Goal: Information Seeking & Learning: Learn about a topic

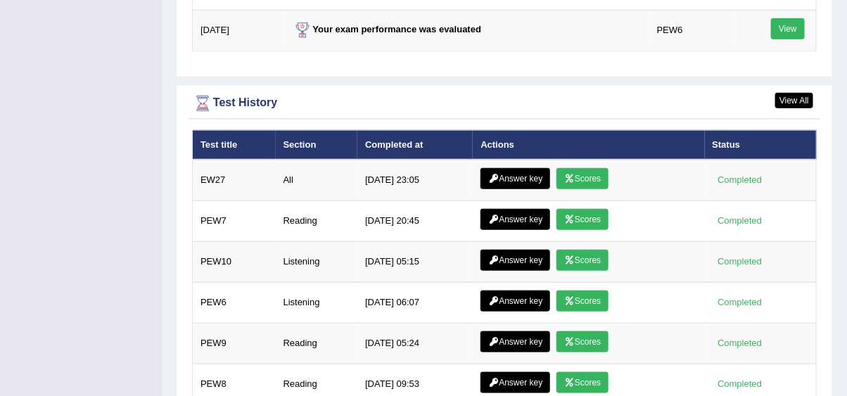
scroll to position [2008, 0]
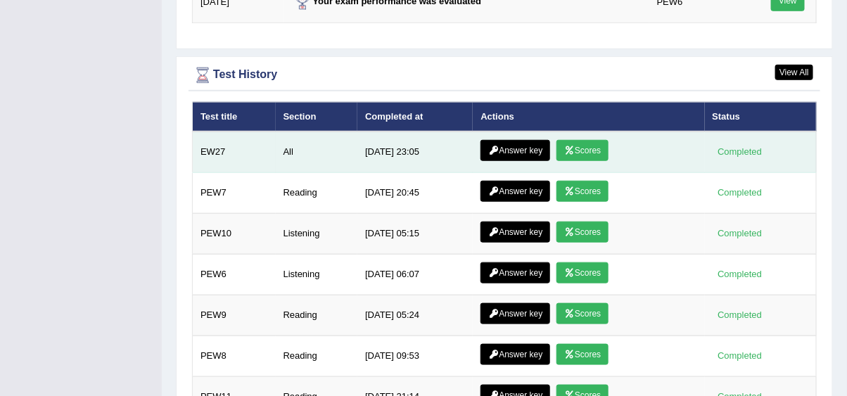
click at [600, 140] on link "Scores" at bounding box center [583, 150] width 52 height 21
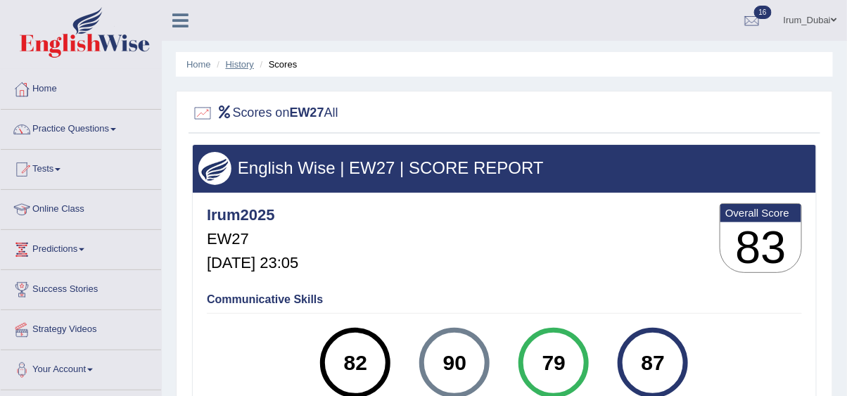
click at [241, 65] on link "History" at bounding box center [240, 64] width 28 height 11
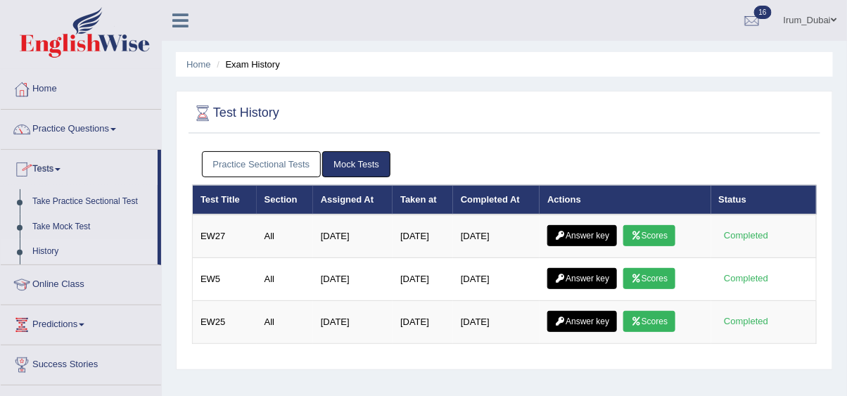
click at [820, 16] on link "Irum_Dubai" at bounding box center [810, 18] width 74 height 37
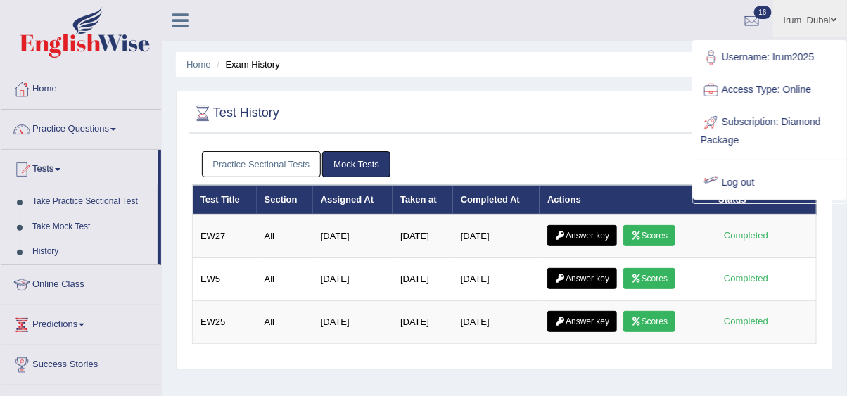
click at [748, 174] on link "Log out" at bounding box center [770, 183] width 152 height 32
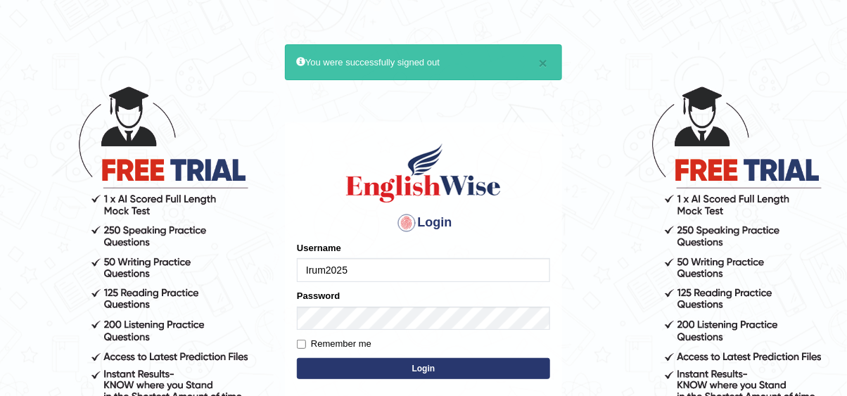
click at [450, 270] on input "Irum2025" at bounding box center [423, 270] width 253 height 24
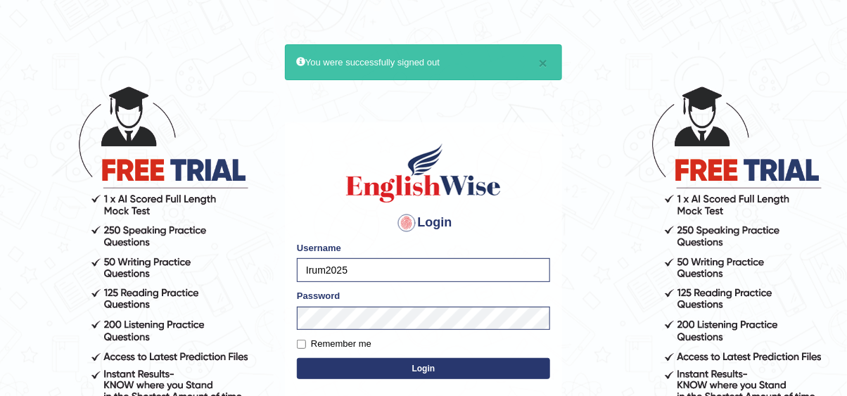
type input "pavithragowda"
click at [493, 362] on button "Login" at bounding box center [423, 368] width 253 height 21
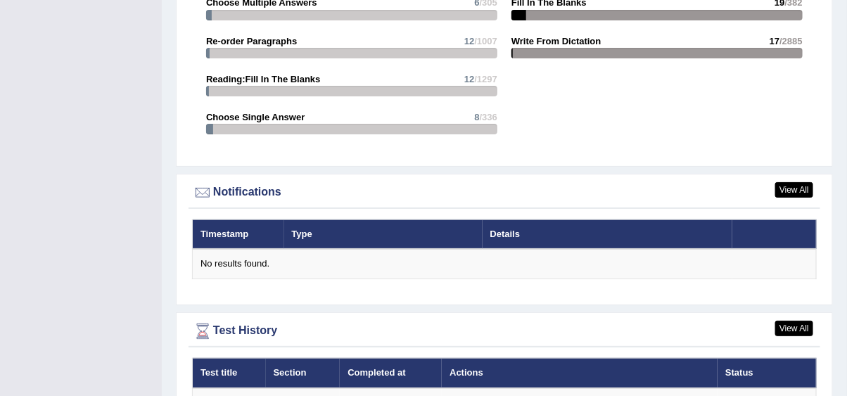
scroll to position [1812, 0]
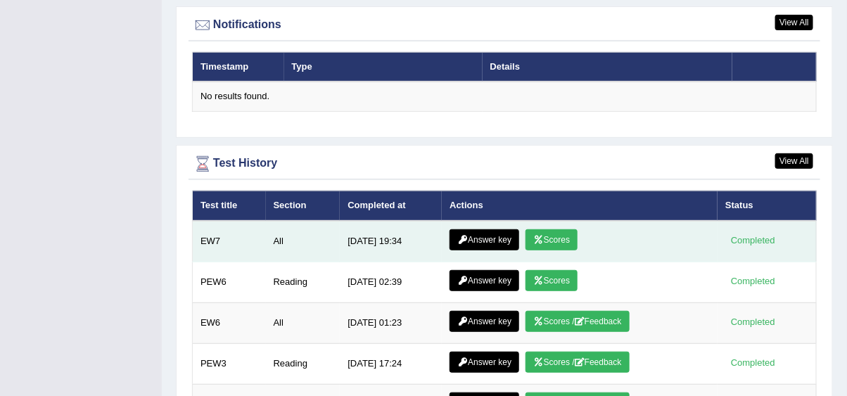
click at [561, 229] on link "Scores" at bounding box center [552, 239] width 52 height 21
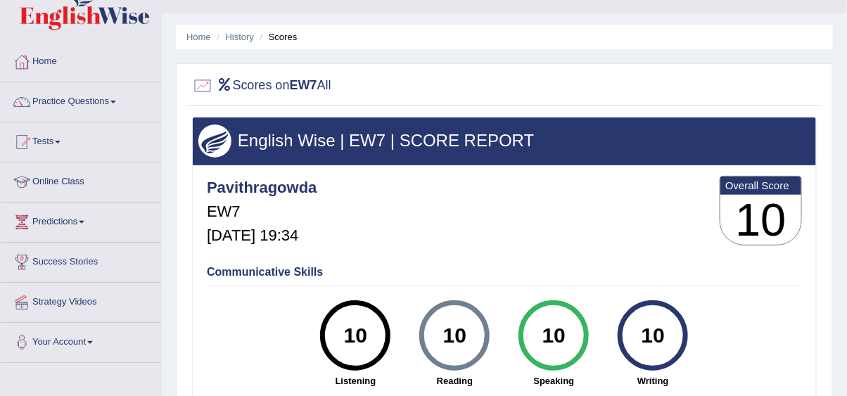
scroll to position [56, 0]
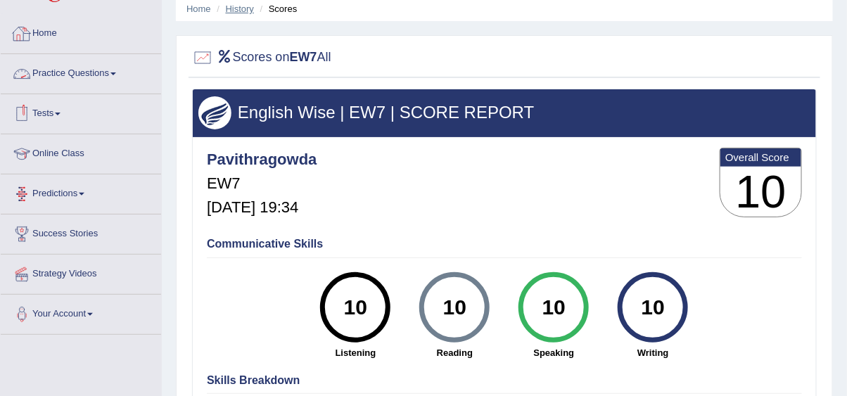
click at [230, 8] on link "History" at bounding box center [240, 9] width 28 height 11
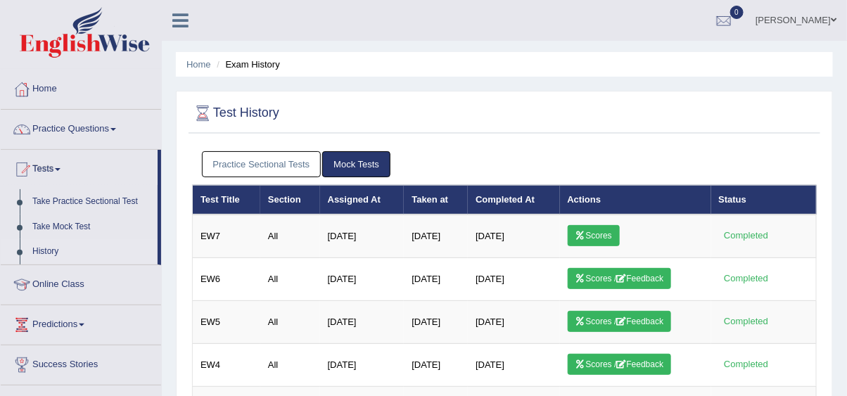
click at [276, 165] on link "Practice Sectional Tests" at bounding box center [262, 164] width 120 height 26
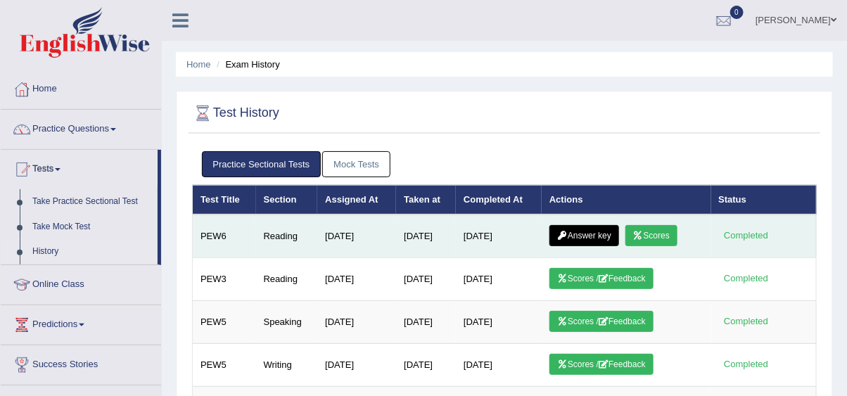
click at [667, 227] on link "Scores" at bounding box center [651, 235] width 52 height 21
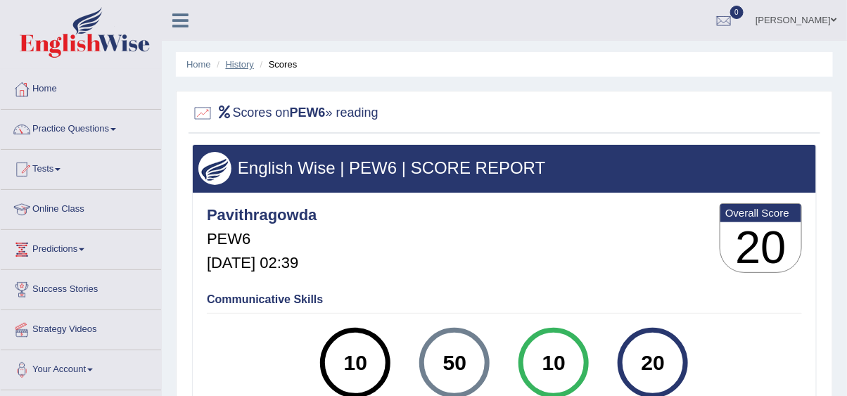
click at [243, 67] on link "History" at bounding box center [240, 64] width 28 height 11
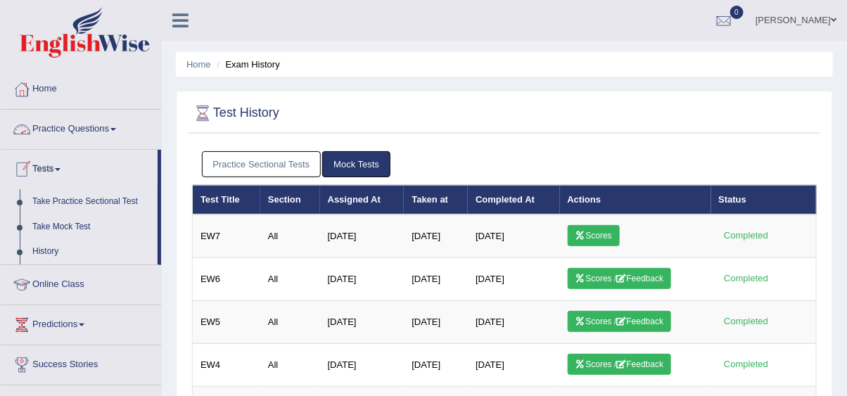
click at [53, 132] on link "Practice Questions" at bounding box center [81, 127] width 160 height 35
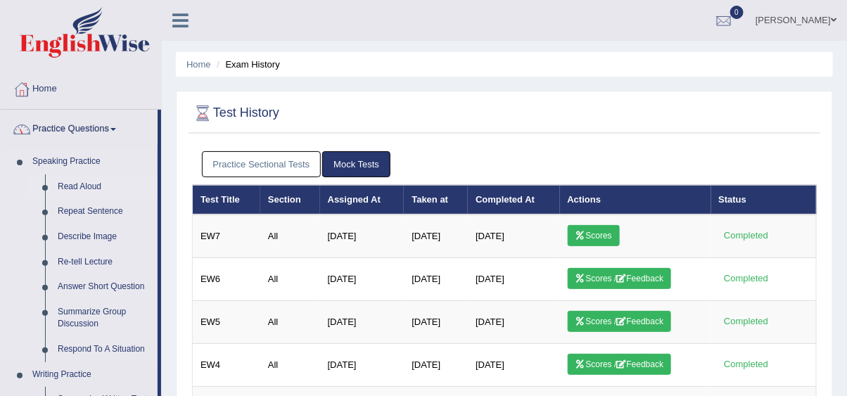
click at [65, 179] on link "Read Aloud" at bounding box center [104, 186] width 106 height 25
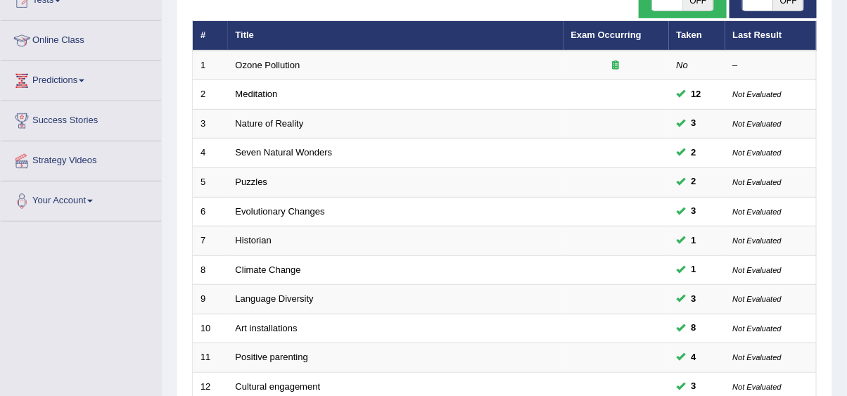
scroll to position [167, 0]
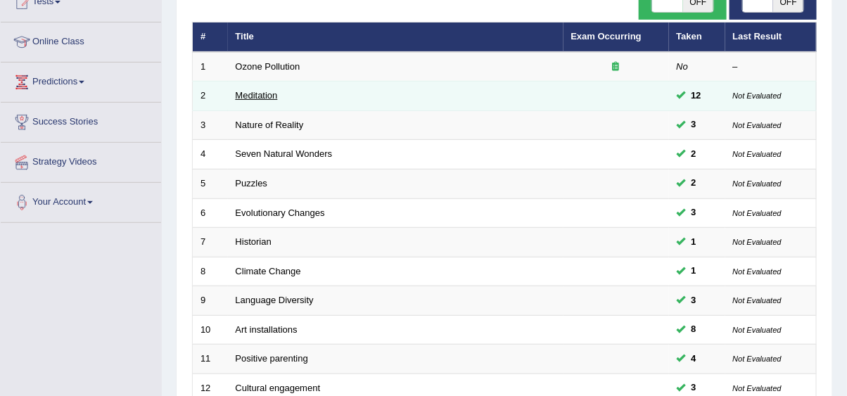
click at [259, 96] on link "Meditation" at bounding box center [257, 95] width 42 height 11
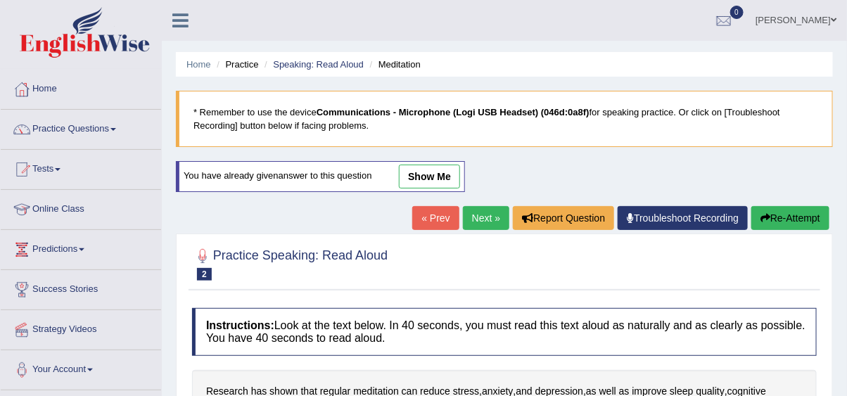
click at [427, 182] on link "show me" at bounding box center [429, 177] width 61 height 24
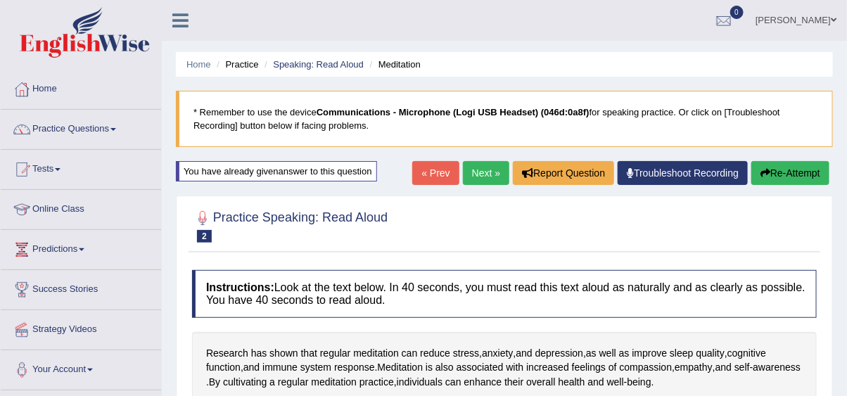
click at [488, 175] on link "Next »" at bounding box center [486, 173] width 46 height 24
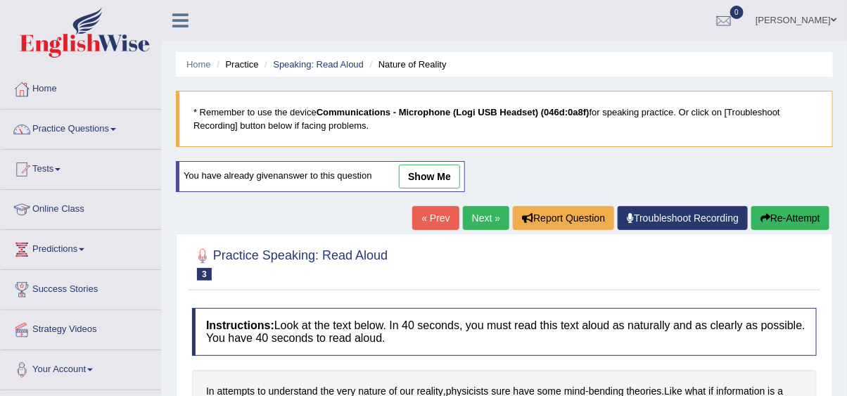
click at [412, 172] on link "show me" at bounding box center [429, 177] width 61 height 24
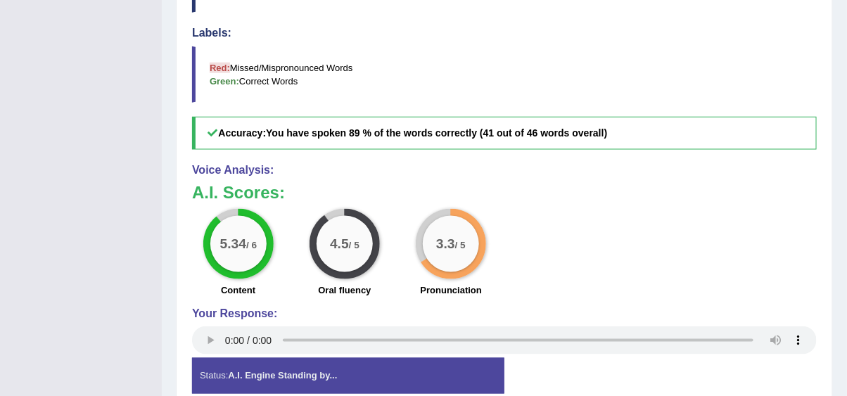
scroll to position [559, 0]
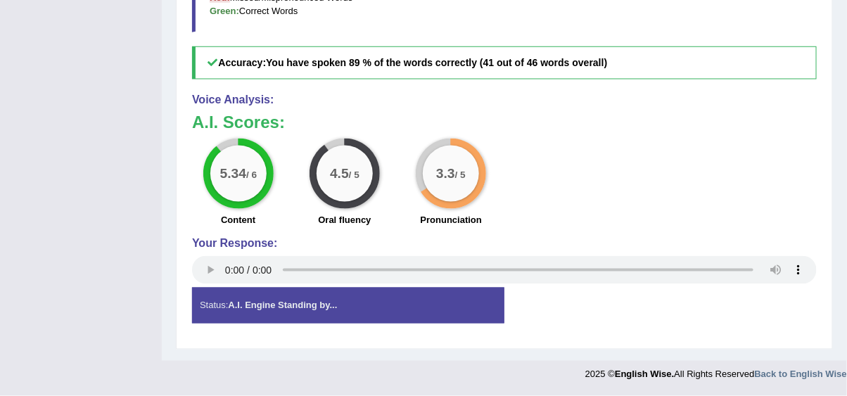
click at [588, 322] on div "Status: A.I. Engine Standing by... Start Answering Stop Recording" at bounding box center [504, 313] width 625 height 50
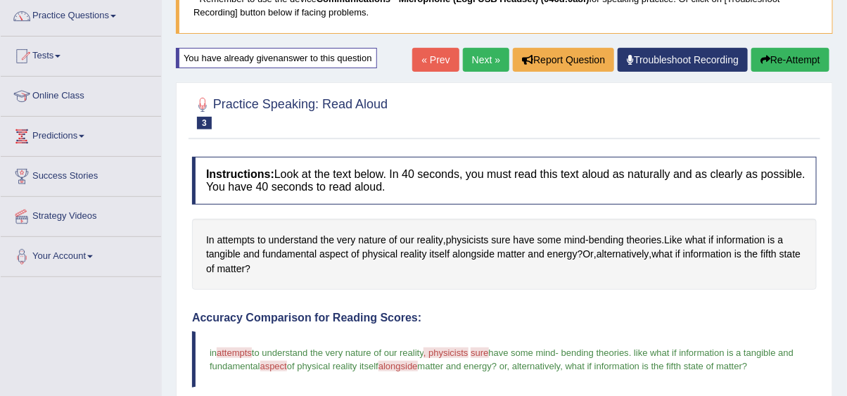
scroll to position [85, 0]
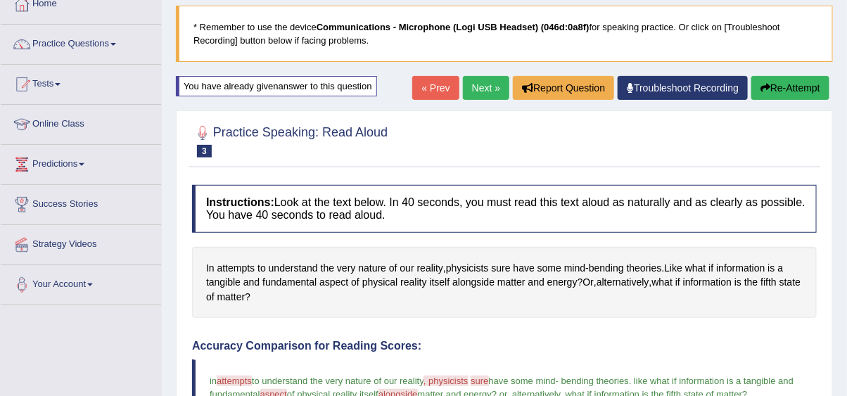
click at [485, 88] on link "Next »" at bounding box center [486, 88] width 46 height 24
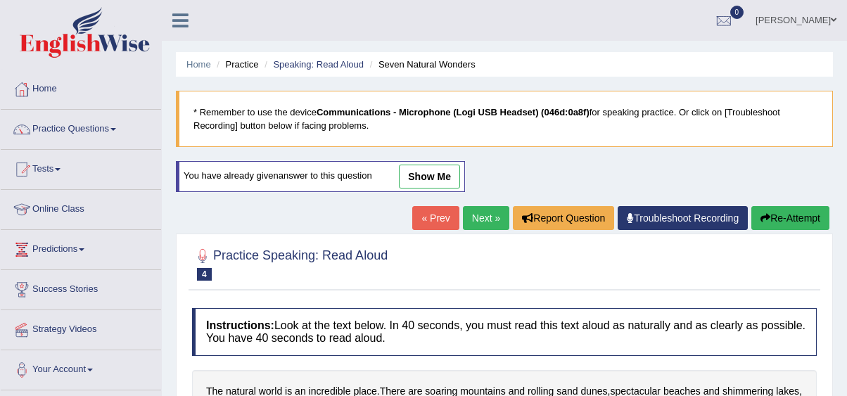
click at [445, 172] on link "show me" at bounding box center [429, 177] width 61 height 24
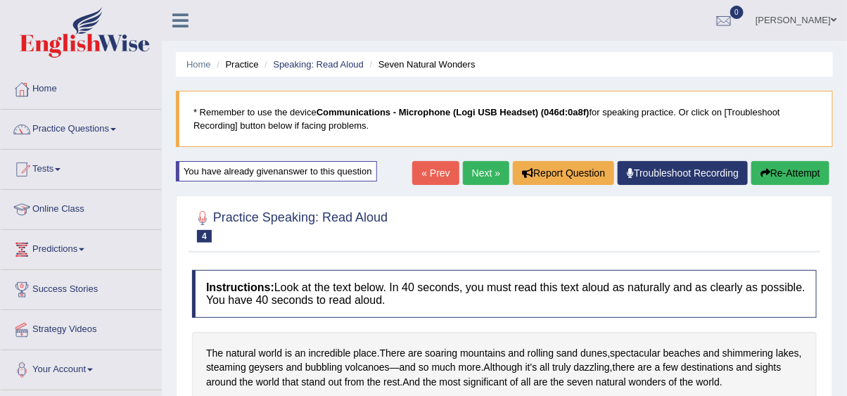
click at [466, 176] on link "Next »" at bounding box center [486, 173] width 46 height 24
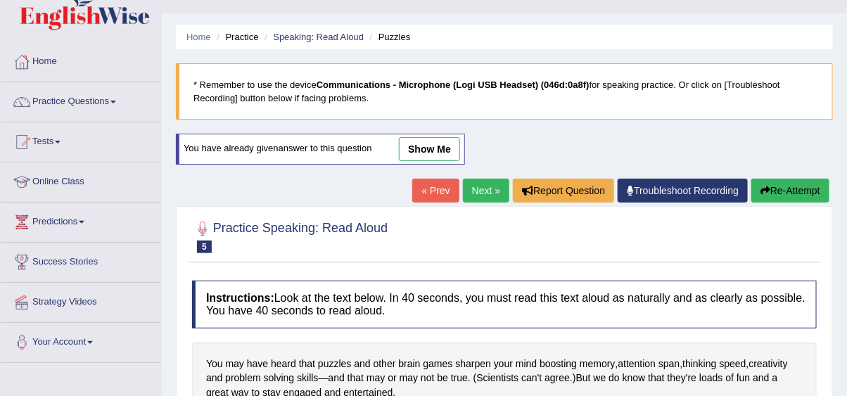
click at [438, 146] on link "show me" at bounding box center [429, 149] width 61 height 24
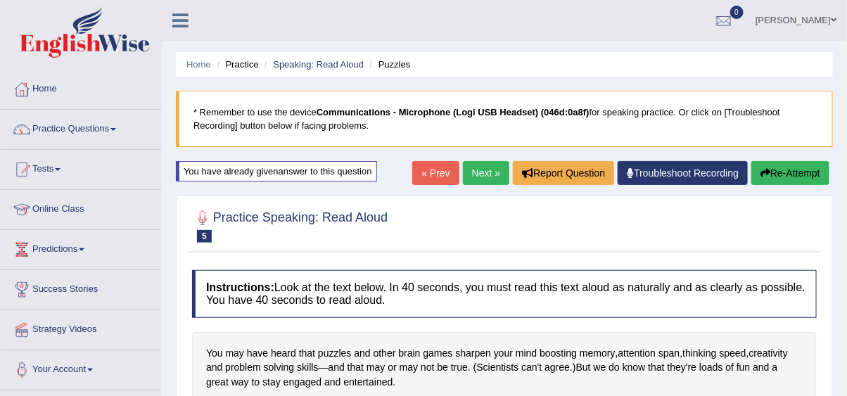
click at [476, 170] on link "Next »" at bounding box center [486, 173] width 46 height 24
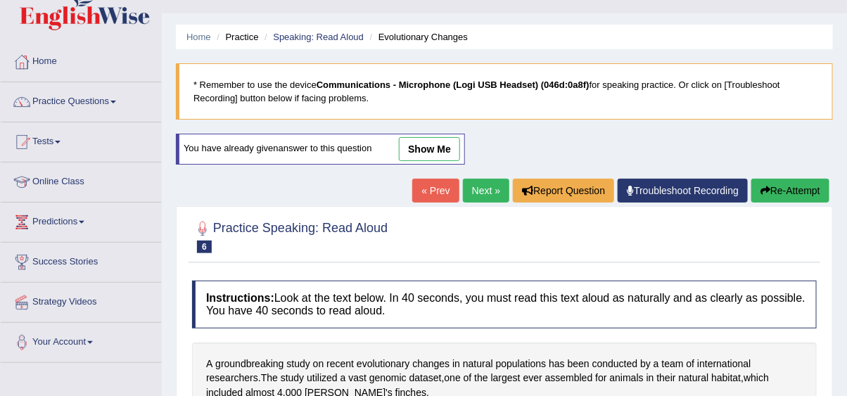
click at [447, 149] on link "show me" at bounding box center [429, 149] width 61 height 24
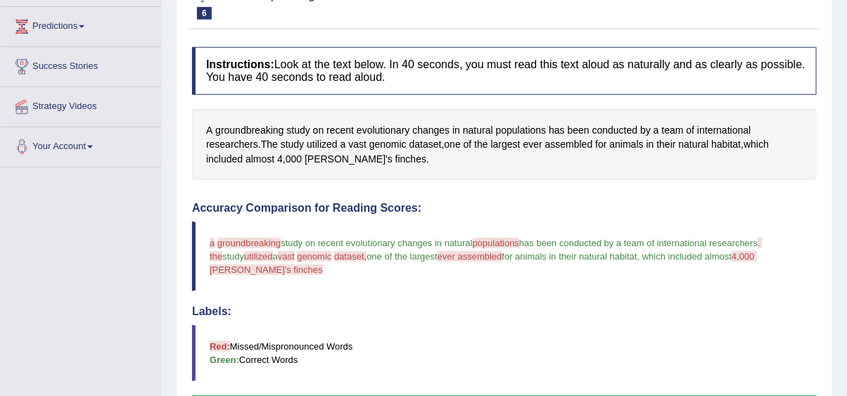
scroll to position [390, 0]
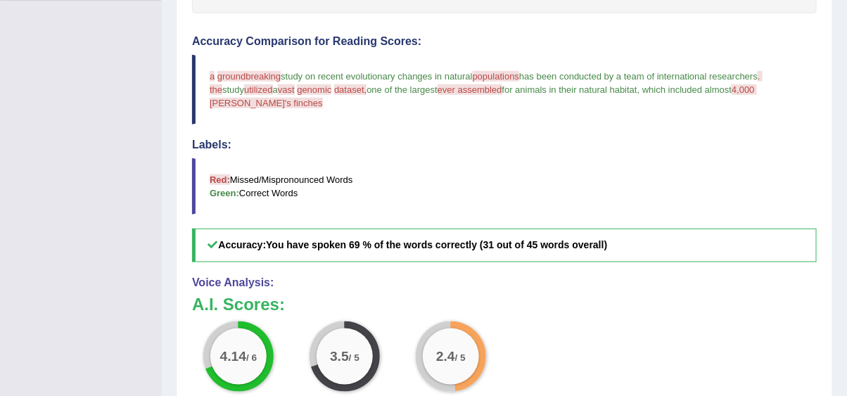
click at [447, 158] on blockquote "Red: Missed/Mispronounced Words Green: Correct Words" at bounding box center [504, 186] width 625 height 56
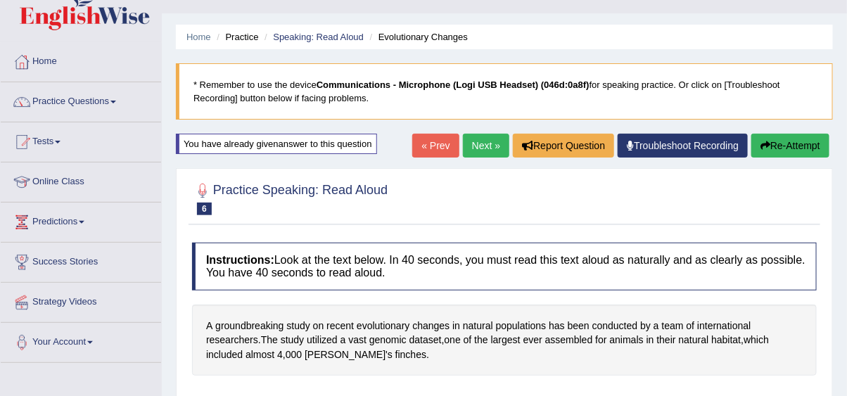
scroll to position [0, 0]
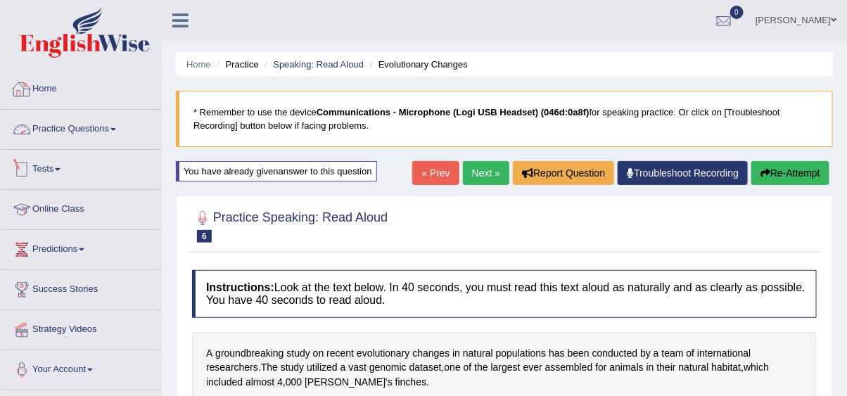
click at [61, 150] on link "Tests" at bounding box center [81, 167] width 160 height 35
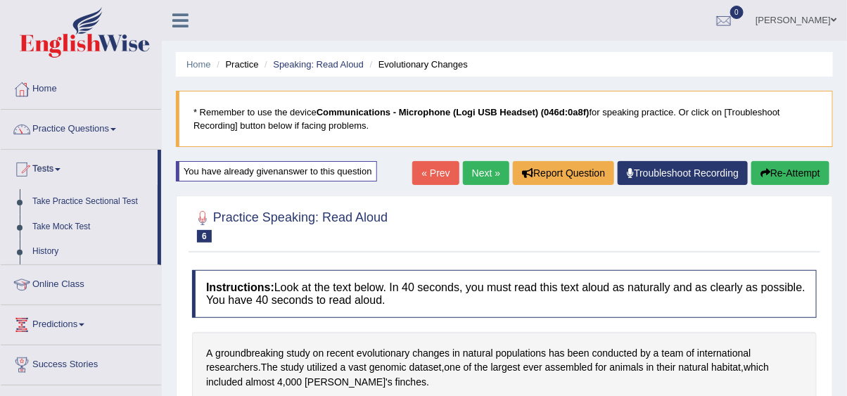
click at [58, 130] on link "Practice Questions" at bounding box center [81, 127] width 160 height 35
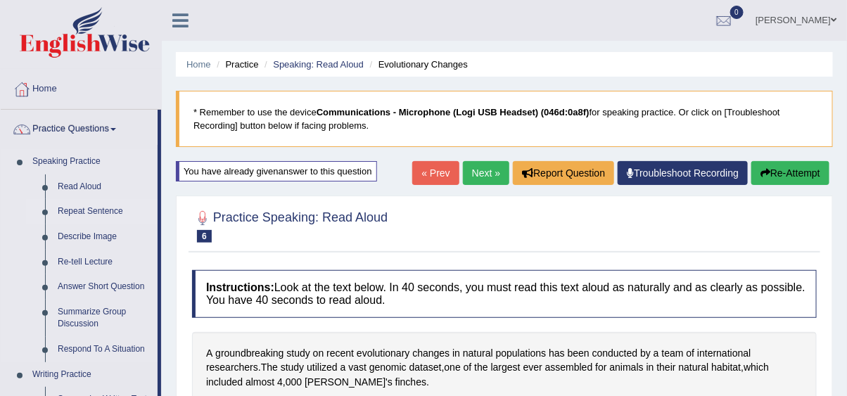
click at [66, 213] on link "Repeat Sentence" at bounding box center [104, 211] width 106 height 25
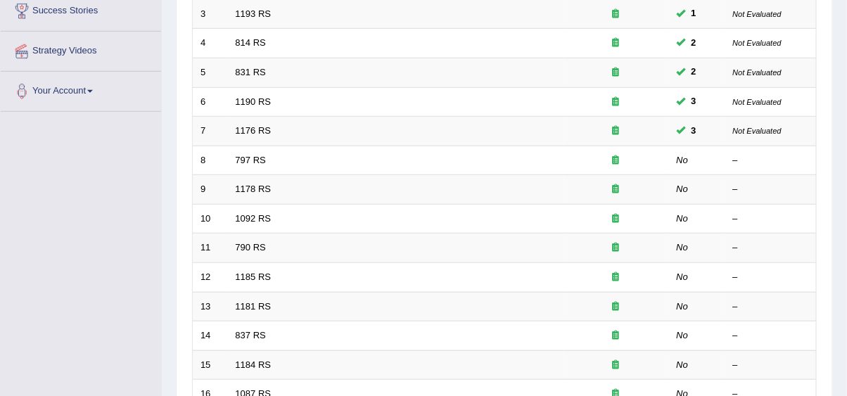
scroll to position [250, 0]
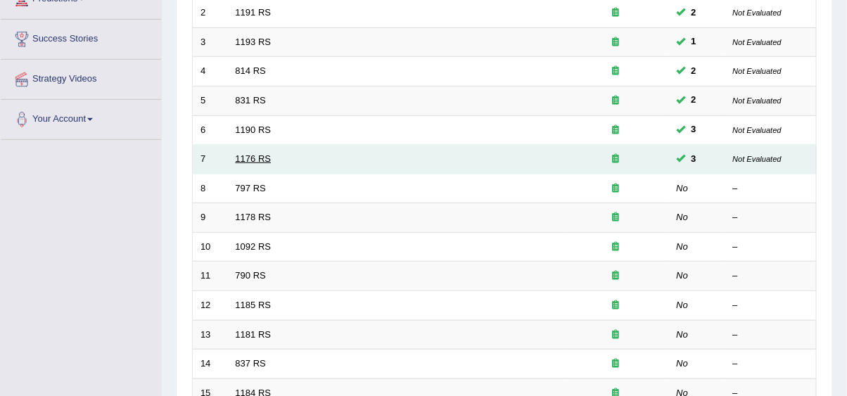
click at [237, 161] on link "1176 RS" at bounding box center [254, 158] width 36 height 11
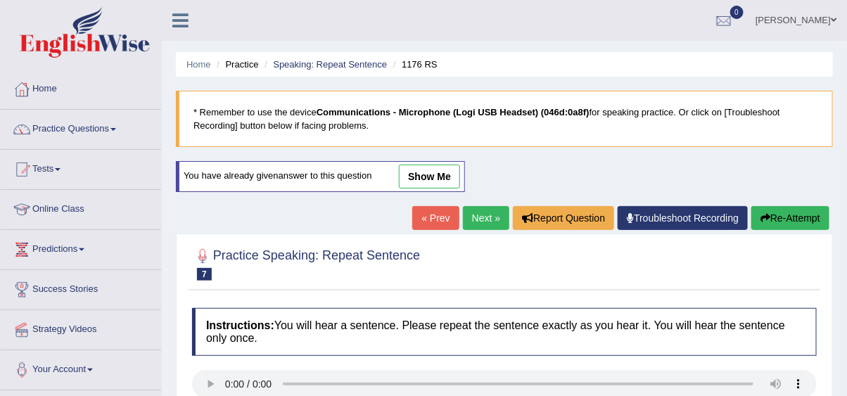
click at [419, 186] on link "show me" at bounding box center [429, 177] width 61 height 24
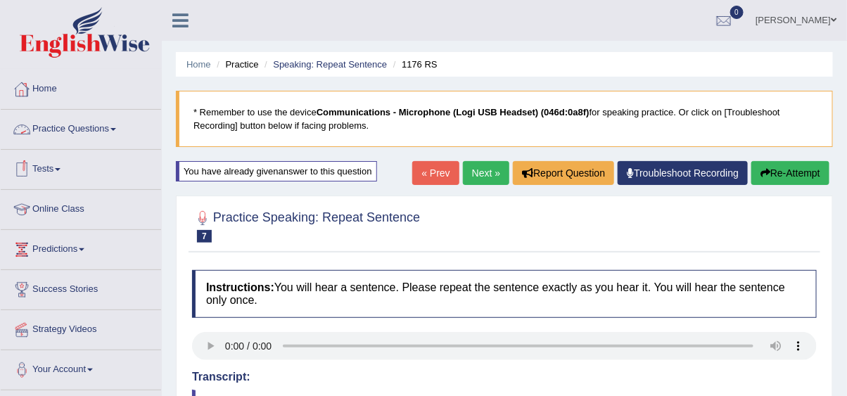
click at [111, 127] on link "Practice Questions" at bounding box center [81, 127] width 160 height 35
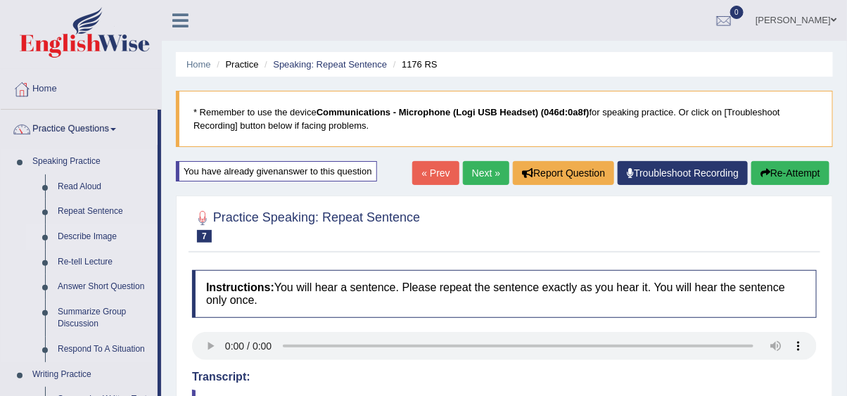
click at [80, 233] on link "Describe Image" at bounding box center [104, 236] width 106 height 25
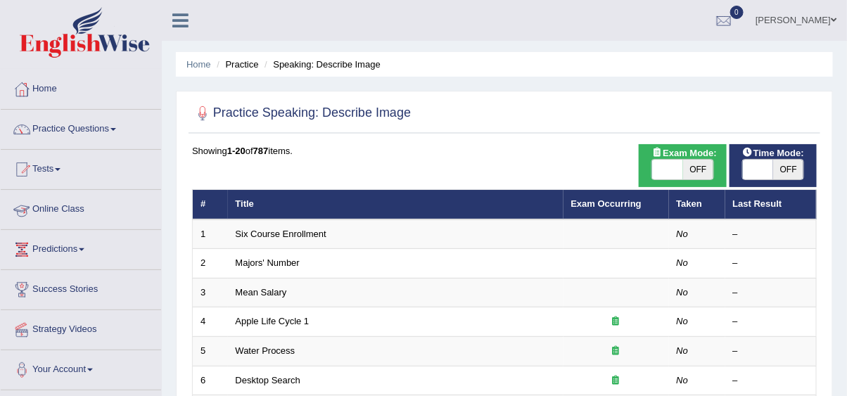
click at [97, 132] on link "Practice Questions" at bounding box center [81, 127] width 160 height 35
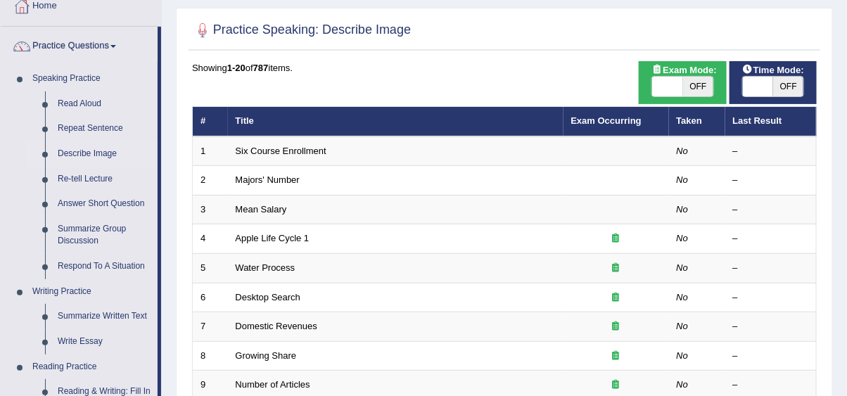
scroll to position [111, 0]
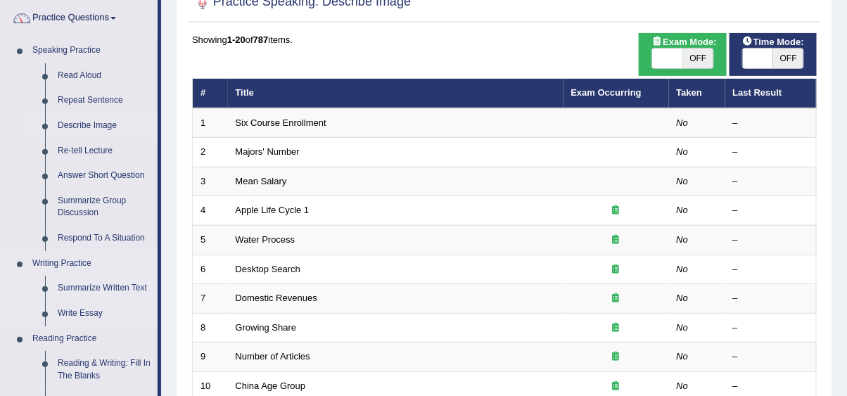
click at [65, 293] on link "Summarize Written Text" at bounding box center [104, 288] width 106 height 25
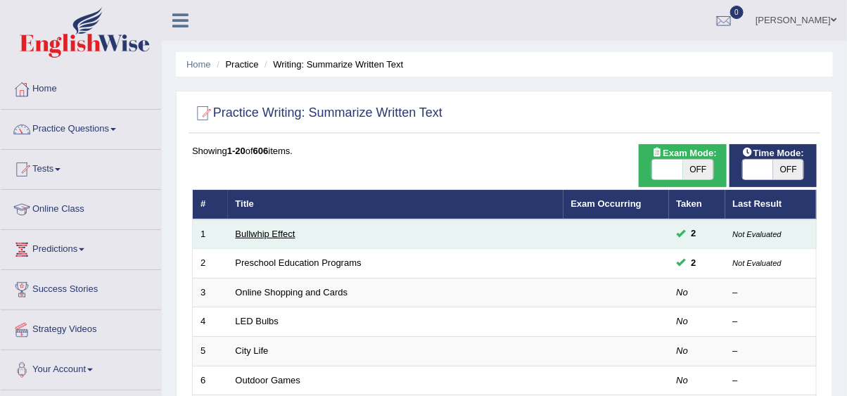
click at [262, 233] on link "Bullwhip Effect" at bounding box center [266, 234] width 60 height 11
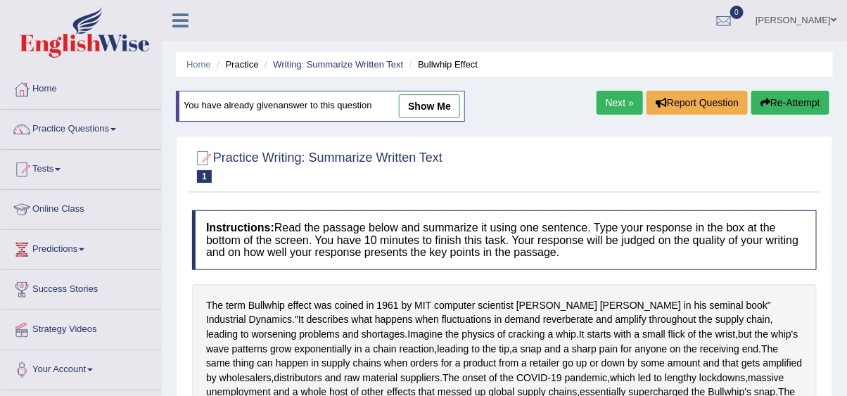
click at [438, 111] on link "show me" at bounding box center [429, 106] width 61 height 24
type textarea "this passage explains Bullwhip effect , coined by [PERSON_NAME] , when fluctuat…"
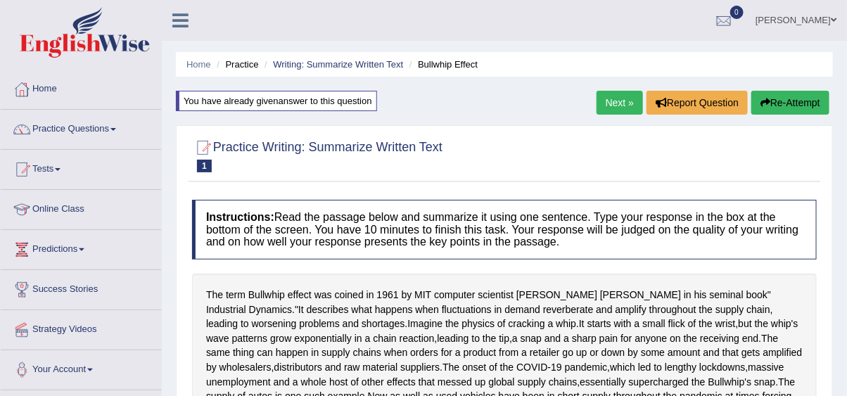
click at [605, 101] on link "Next »" at bounding box center [620, 103] width 46 height 24
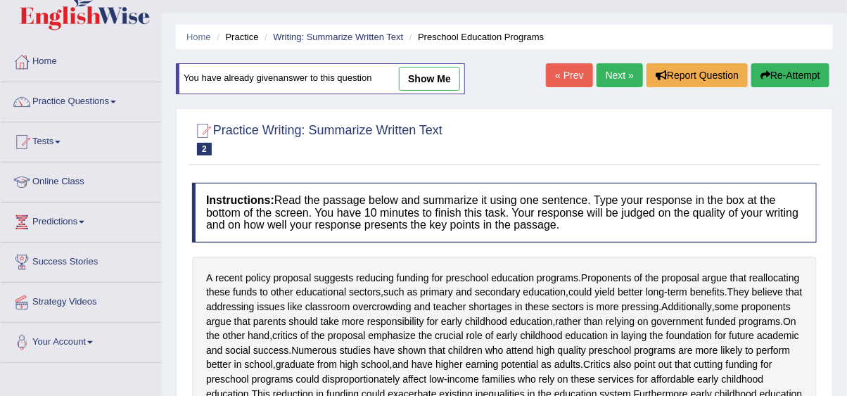
click at [438, 88] on link "show me" at bounding box center [429, 79] width 61 height 24
type textarea "This passage discusses the policy proposal for the reduction of funds from earl…"
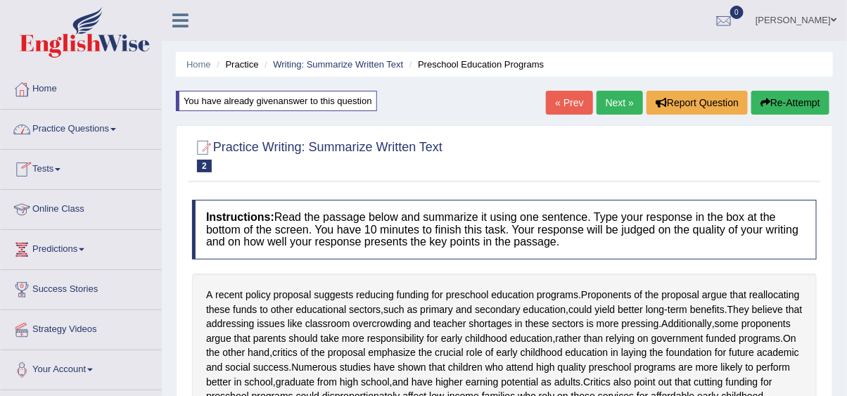
click at [70, 134] on link "Practice Questions" at bounding box center [81, 127] width 160 height 35
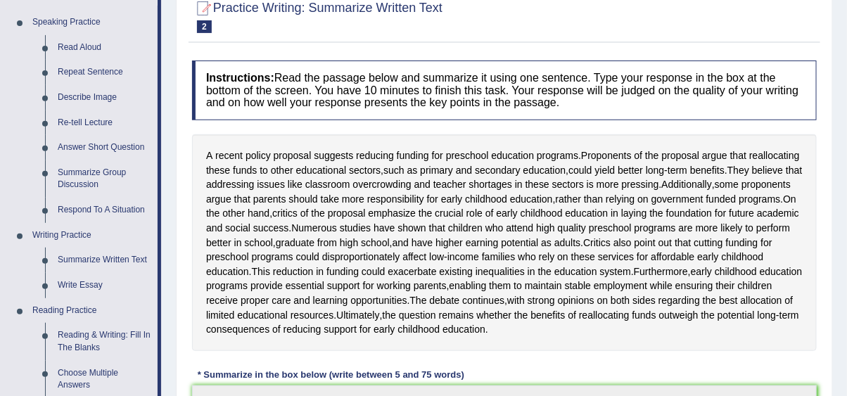
scroll to position [167, 0]
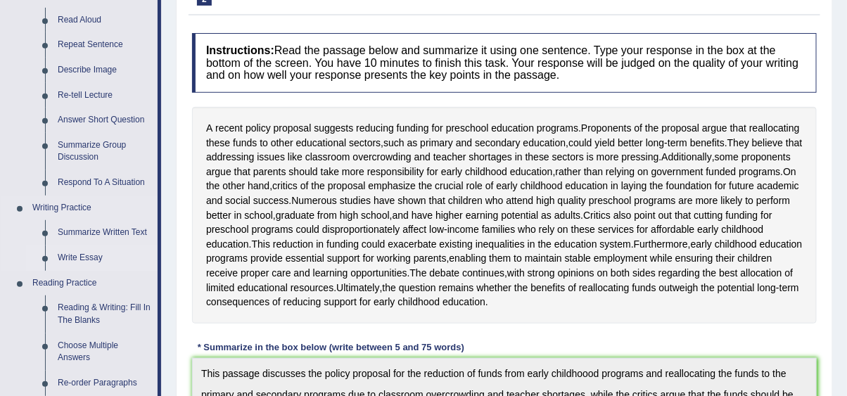
click at [91, 258] on link "Write Essay" at bounding box center [104, 258] width 106 height 25
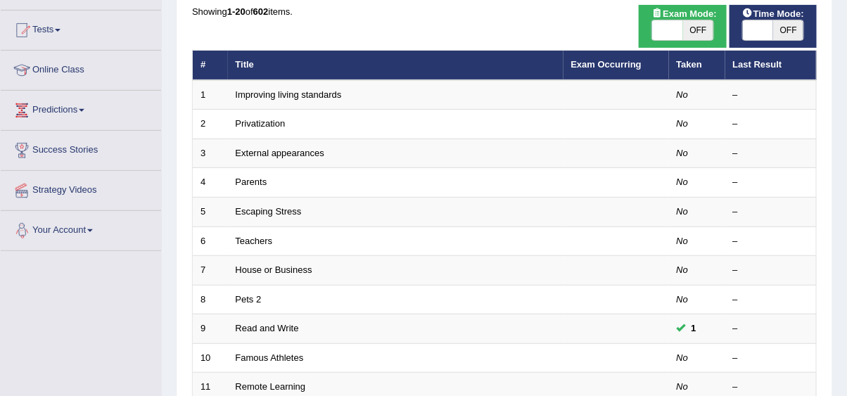
scroll to position [167, 0]
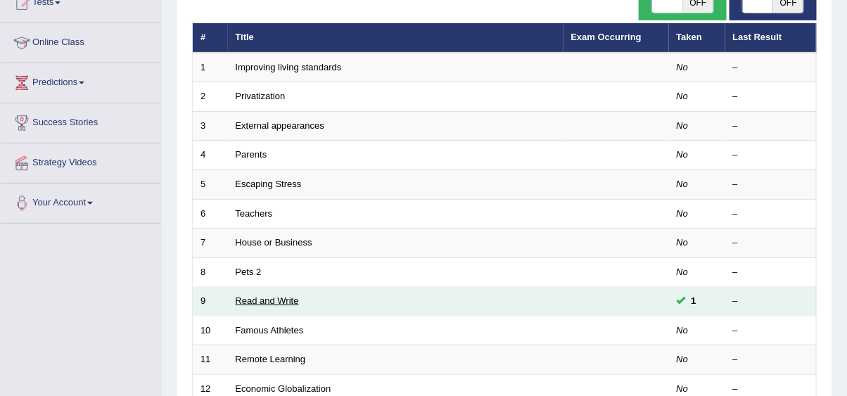
click at [253, 297] on link "Read and Write" at bounding box center [267, 301] width 63 height 11
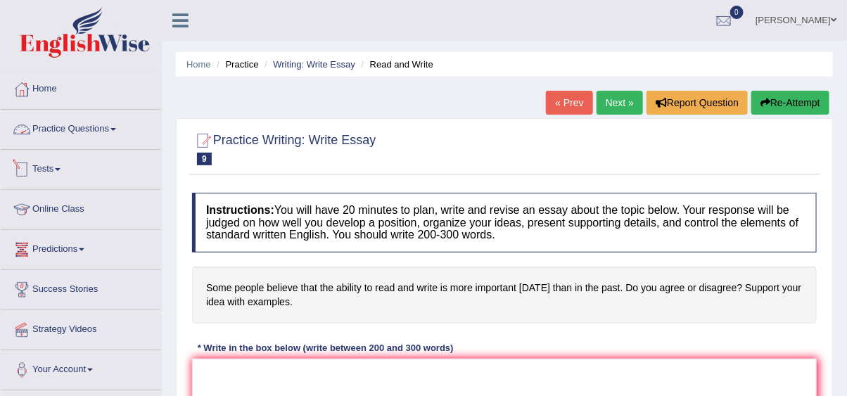
click at [55, 141] on link "Practice Questions" at bounding box center [81, 127] width 160 height 35
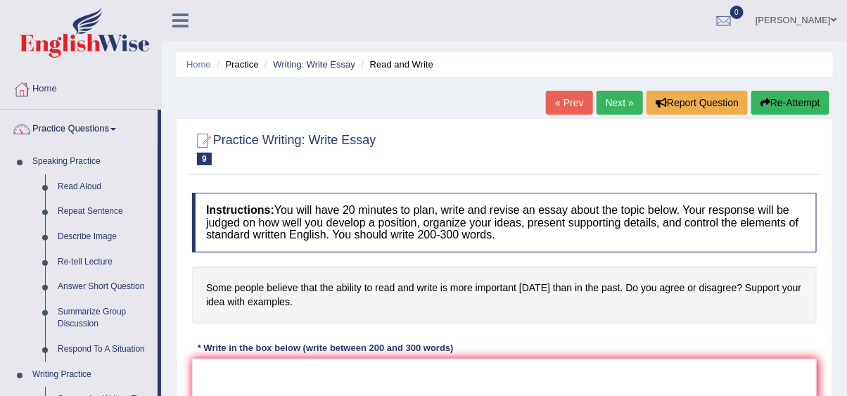
click at [171, 155] on div "Home Practice Writing: Write Essay Read and Write « Prev Next » Report Question…" at bounding box center [504, 352] width 685 height 704
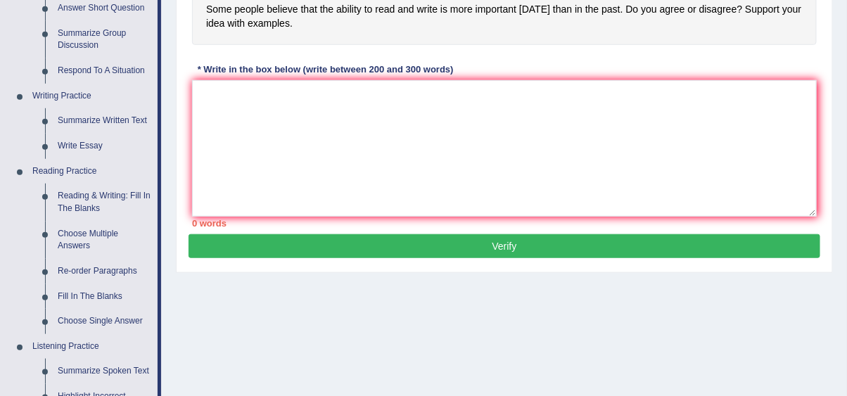
scroll to position [334, 0]
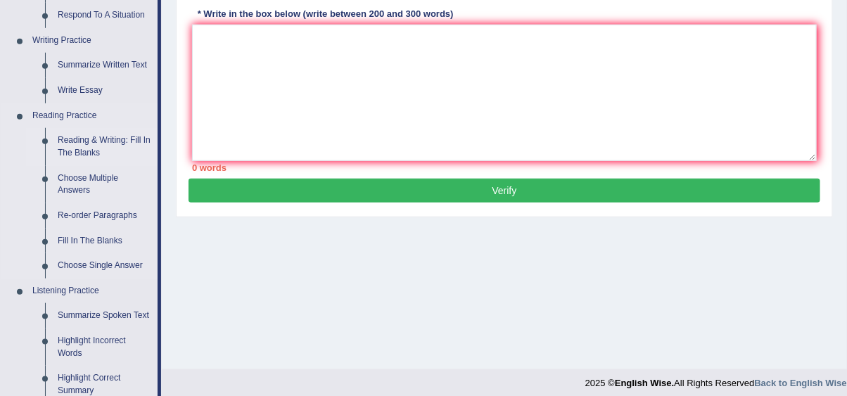
click at [134, 140] on link "Reading & Writing: Fill In The Blanks" at bounding box center [104, 146] width 106 height 37
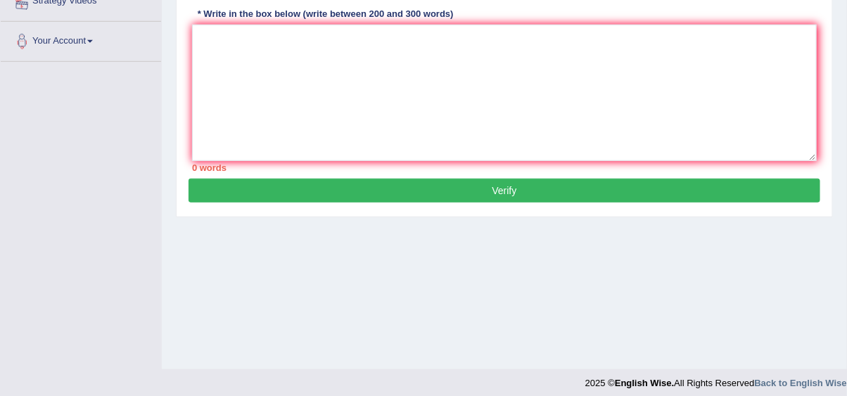
scroll to position [343, 0]
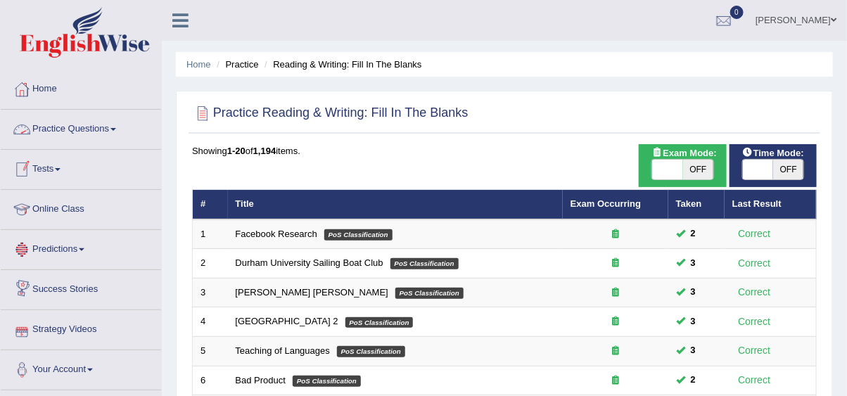
click at [77, 133] on link "Practice Questions" at bounding box center [81, 127] width 160 height 35
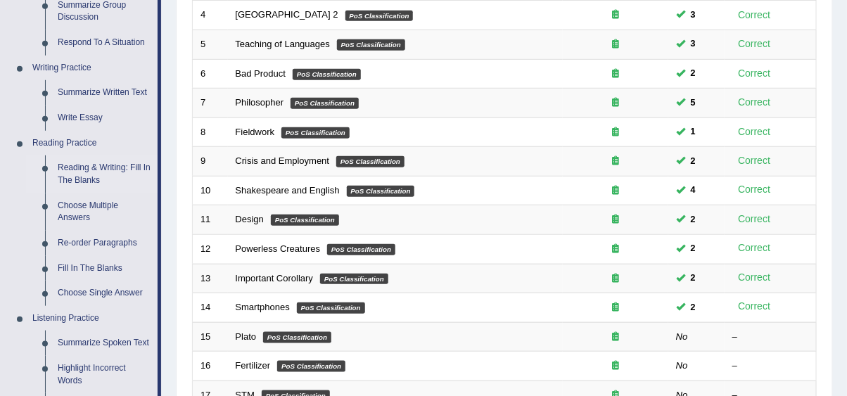
scroll to position [334, 0]
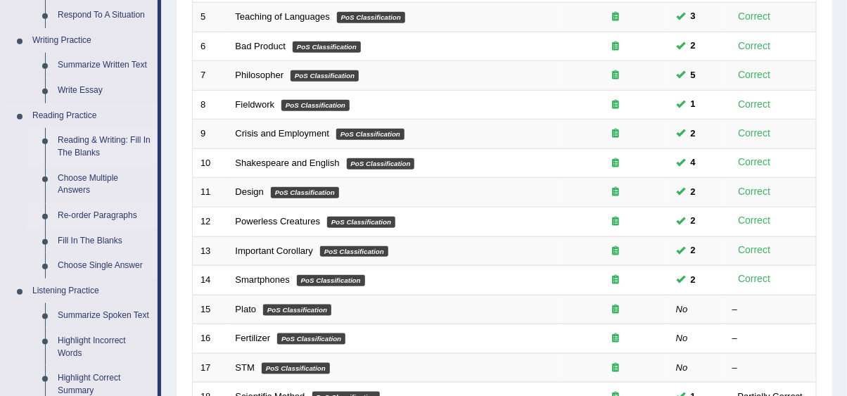
click at [114, 203] on link "Re-order Paragraphs" at bounding box center [104, 215] width 106 height 25
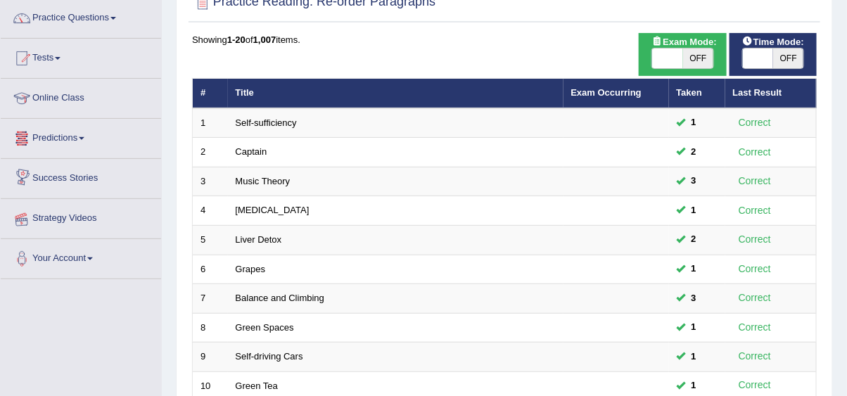
scroll to position [139, 0]
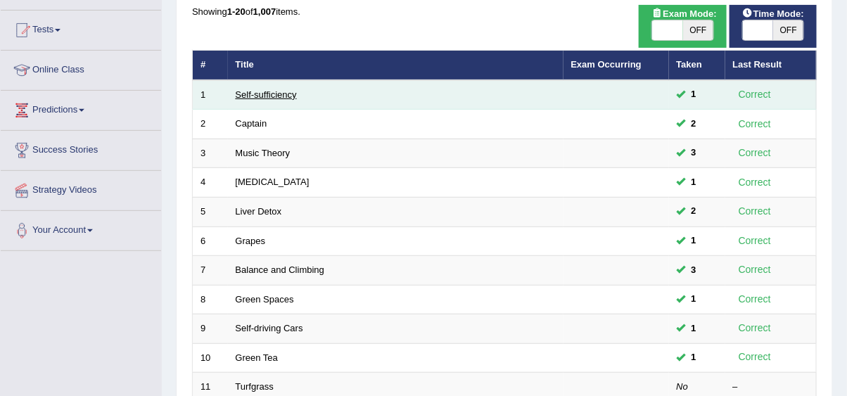
click at [277, 98] on link "Self-sufficiency" at bounding box center [266, 94] width 61 height 11
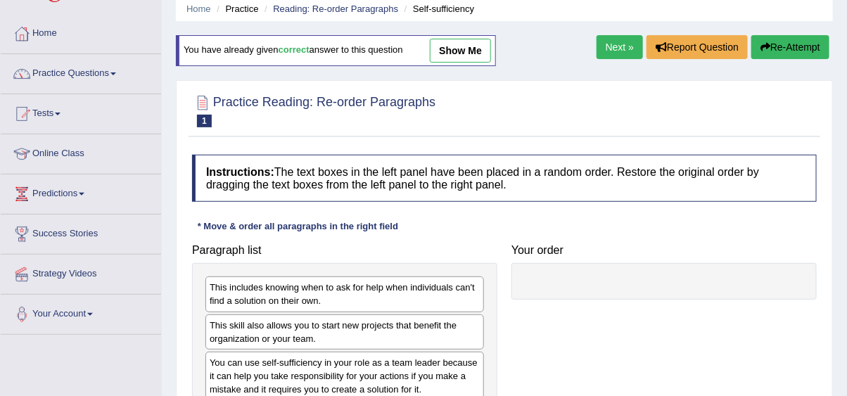
click at [483, 47] on link "show me" at bounding box center [460, 51] width 61 height 24
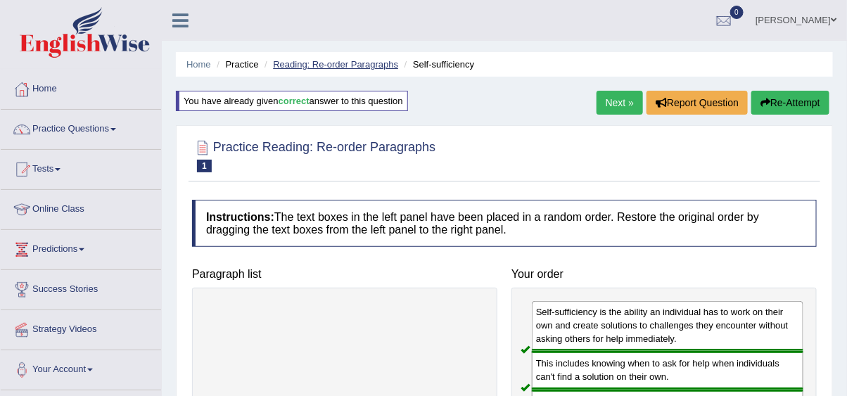
click at [332, 64] on link "Reading: Re-order Paragraphs" at bounding box center [335, 64] width 125 height 11
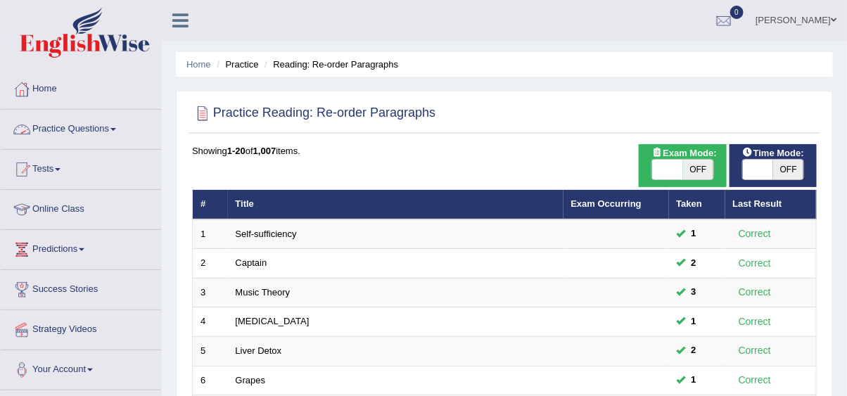
click at [75, 135] on link "Practice Questions" at bounding box center [81, 127] width 160 height 35
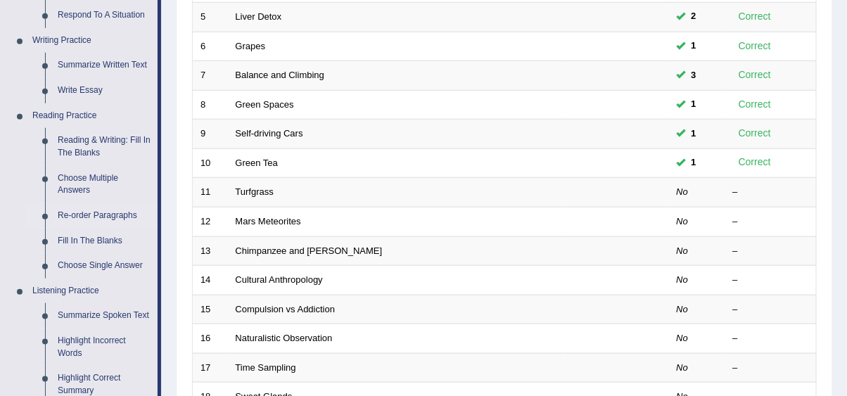
scroll to position [362, 0]
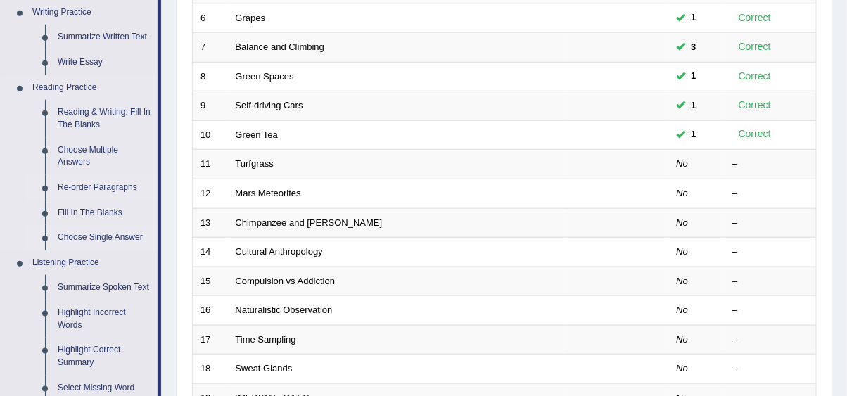
click at [114, 225] on link "Choose Single Answer" at bounding box center [104, 237] width 106 height 25
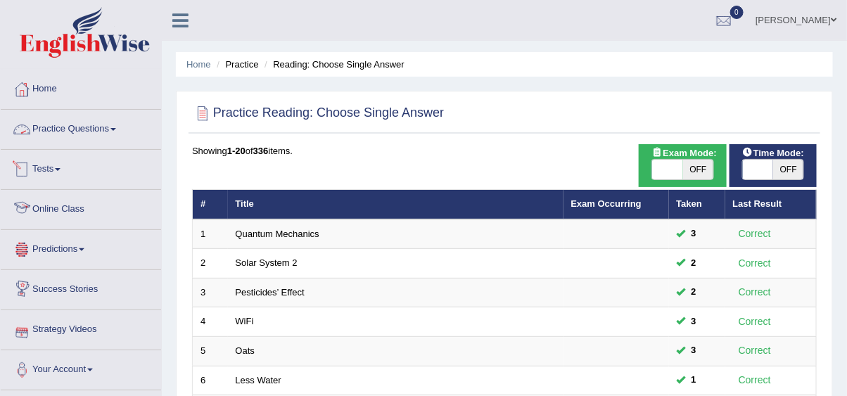
click at [106, 126] on link "Practice Questions" at bounding box center [81, 127] width 160 height 35
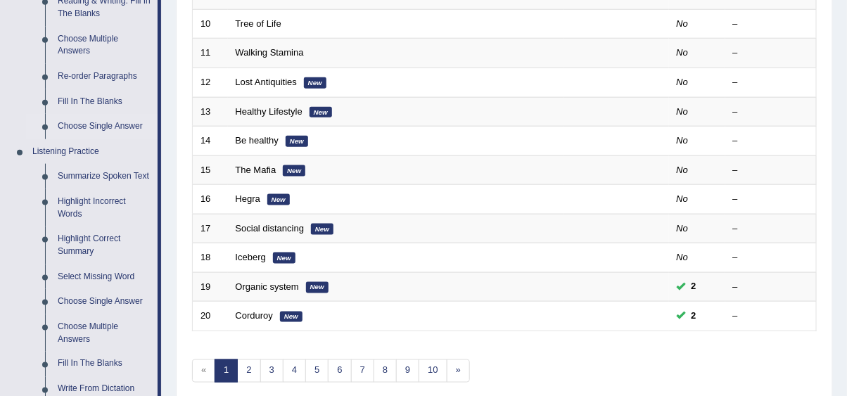
scroll to position [502, 0]
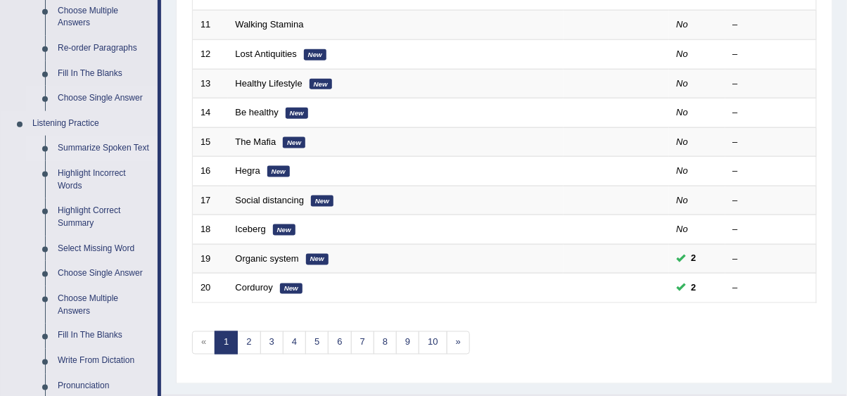
click at [107, 136] on link "Summarize Spoken Text" at bounding box center [104, 148] width 106 height 25
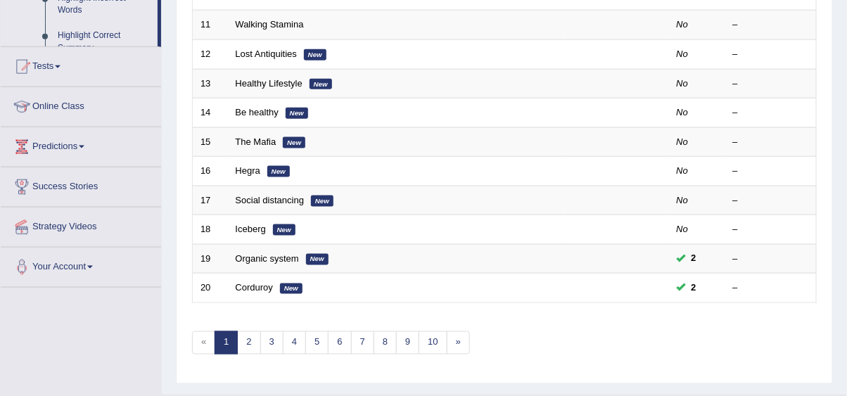
scroll to position [392, 0]
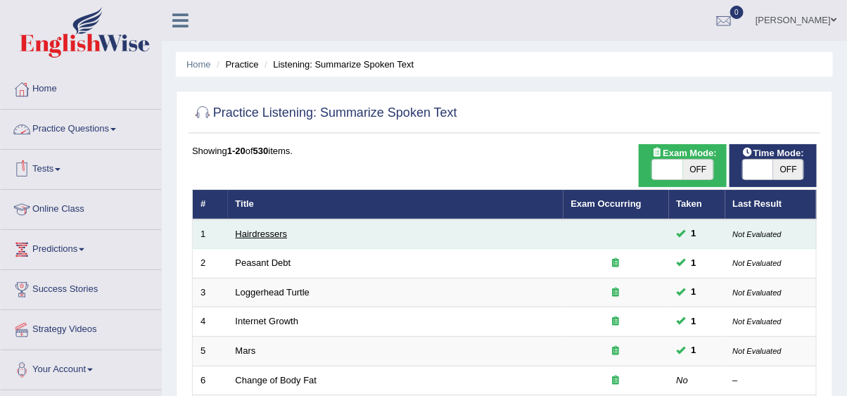
click at [273, 232] on link "Hairdressers" at bounding box center [262, 234] width 52 height 11
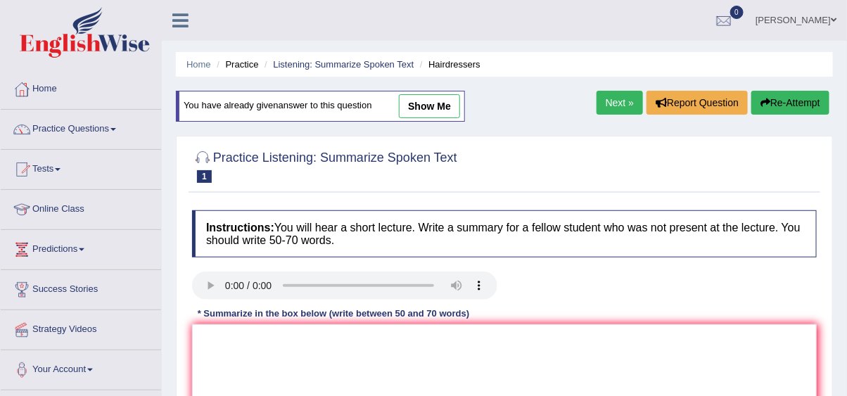
click at [428, 102] on link "show me" at bounding box center [429, 106] width 61 height 24
type textarea "Hairdressers play a vital in society . They cater to the needs of the customers…"
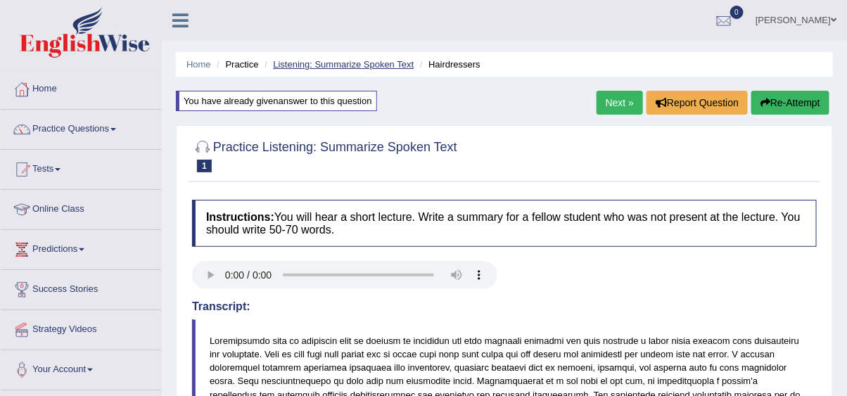
click at [357, 61] on link "Listening: Summarize Spoken Text" at bounding box center [343, 64] width 141 height 11
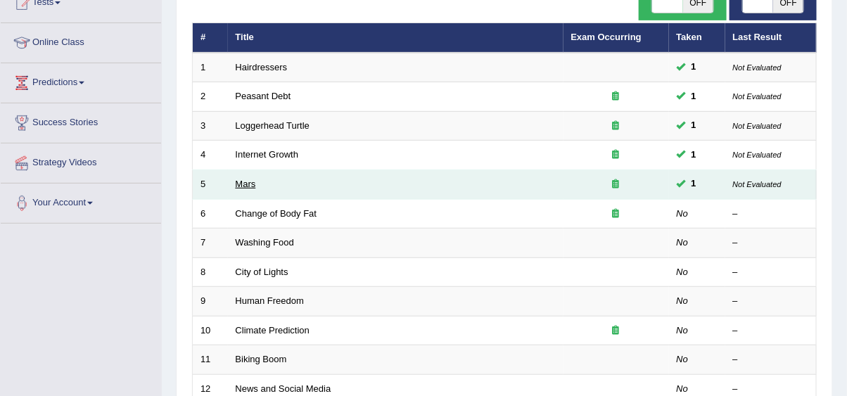
click at [253, 182] on link "Mars" at bounding box center [246, 184] width 20 height 11
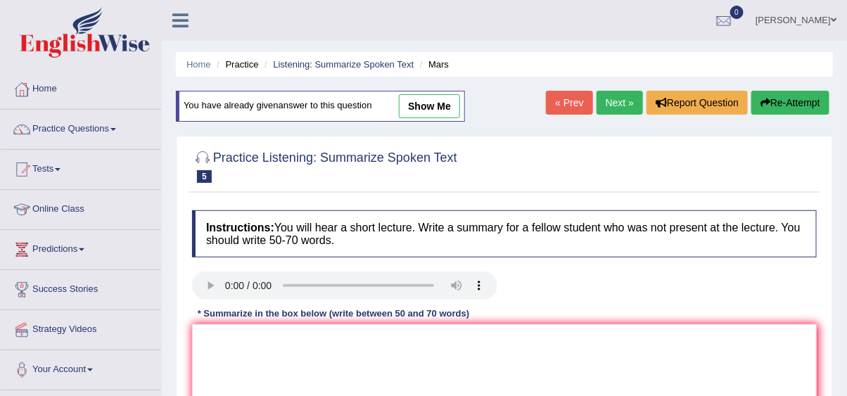
click at [426, 109] on link "show me" at bounding box center [429, 106] width 61 height 24
type textarea "Mars is the fourth-largest planet from the Sun. It is the second-largest in the…"
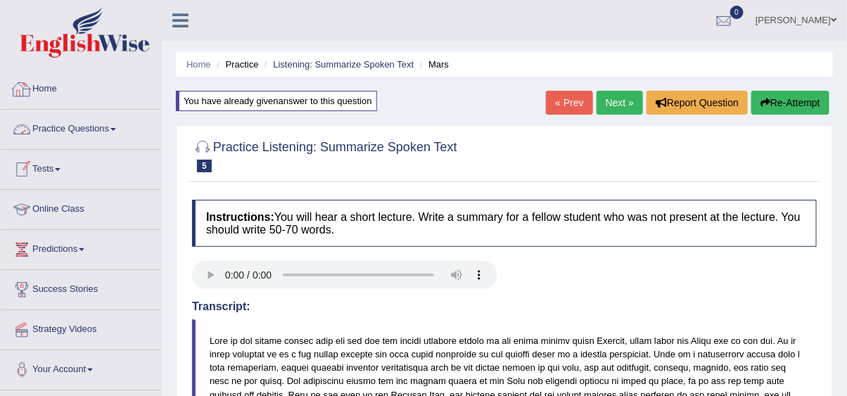
click at [78, 91] on link "Home" at bounding box center [81, 87] width 160 height 35
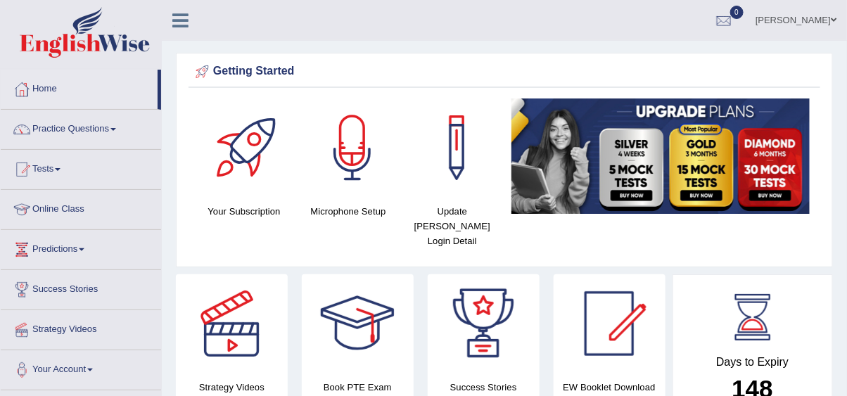
click at [819, 32] on link "pavithra" at bounding box center [796, 18] width 102 height 37
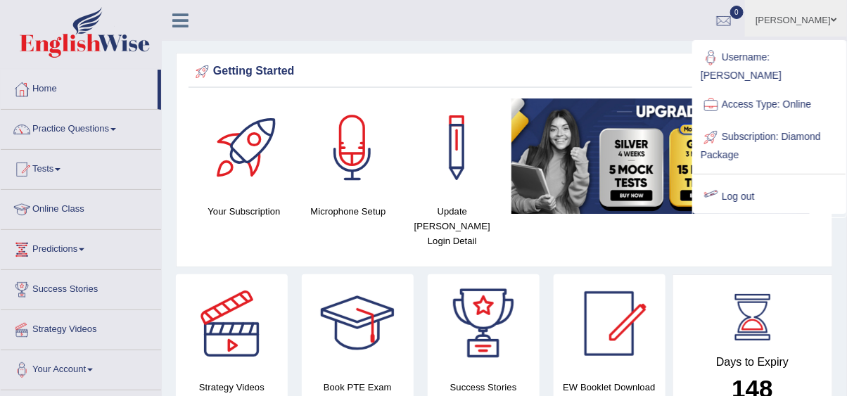
click at [720, 207] on div at bounding box center [711, 196] width 21 height 21
